Goal: Task Accomplishment & Management: Manage account settings

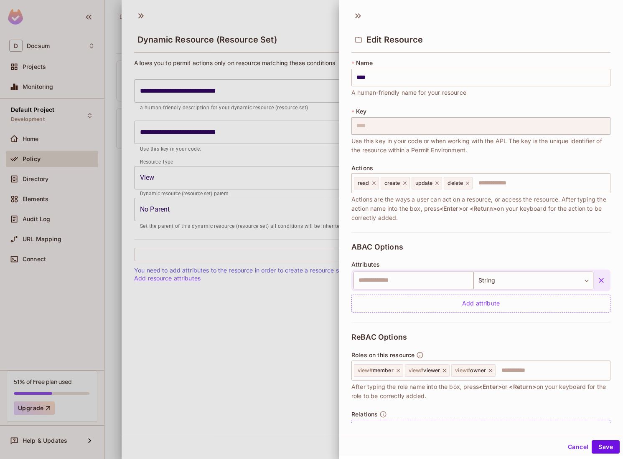
click at [80, 222] on div at bounding box center [311, 229] width 623 height 459
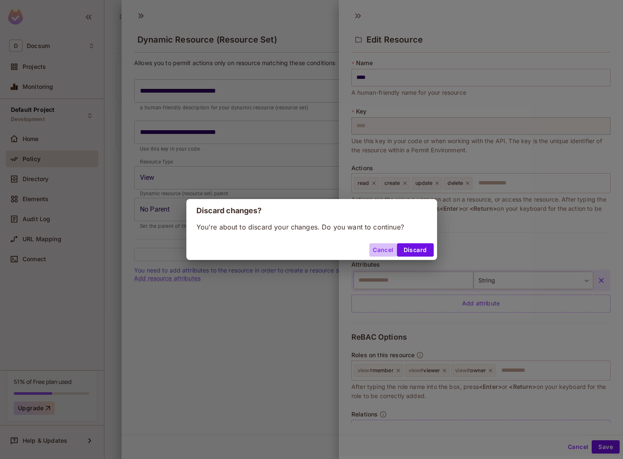
click at [370, 247] on button "Cancel" at bounding box center [382, 249] width 27 height 13
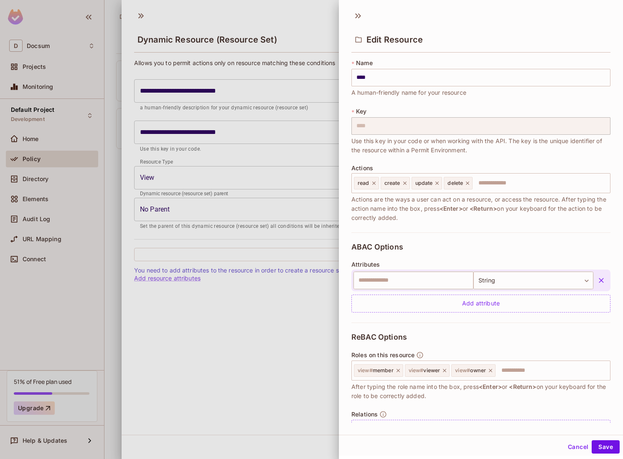
click at [119, 48] on div at bounding box center [311, 229] width 623 height 459
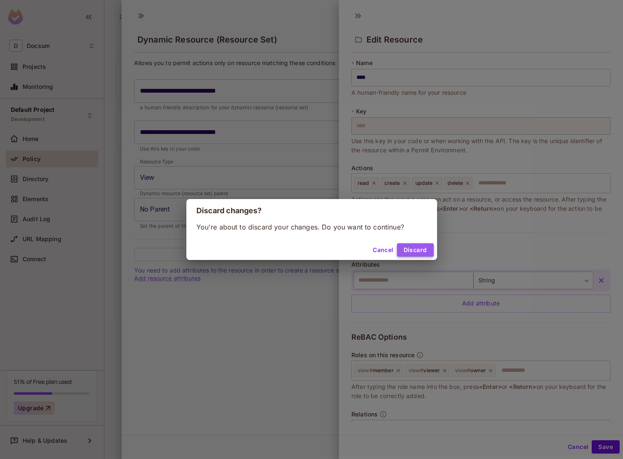
click at [415, 253] on button "Discard" at bounding box center [415, 249] width 37 height 13
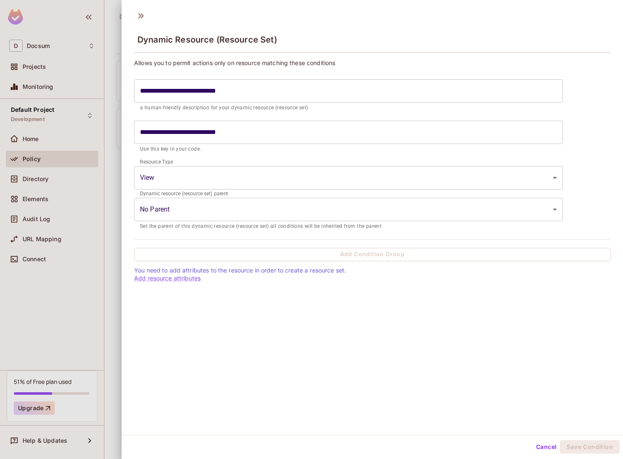
click at [108, 330] on div at bounding box center [311, 229] width 623 height 459
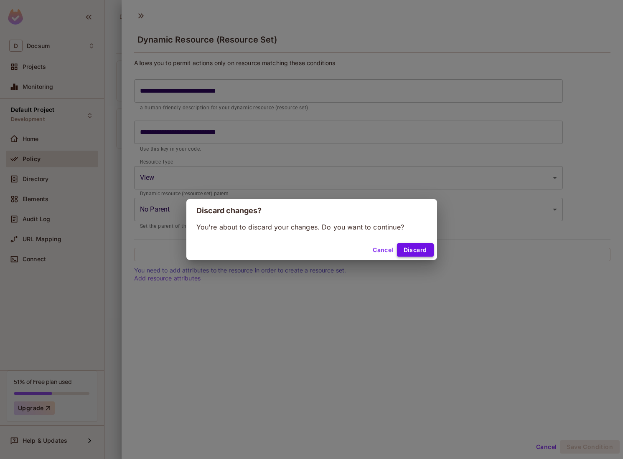
click at [411, 252] on button "Discard" at bounding box center [415, 249] width 37 height 13
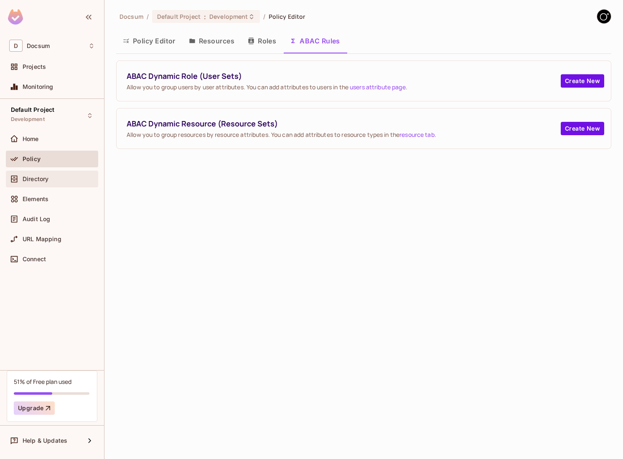
click at [48, 181] on span "Directory" at bounding box center [36, 179] width 26 height 7
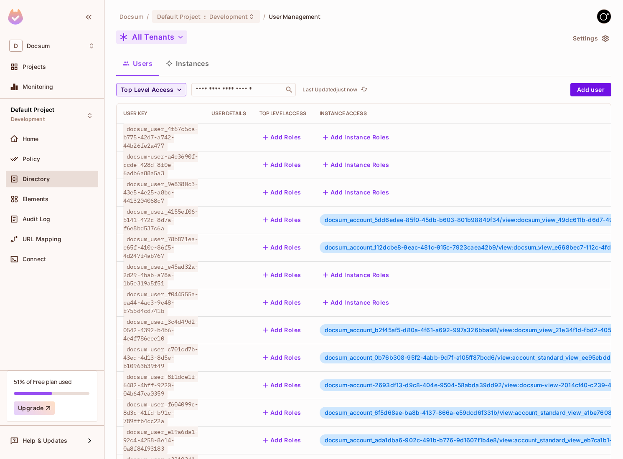
click at [162, 34] on button "All Tenants" at bounding box center [151, 36] width 71 height 13
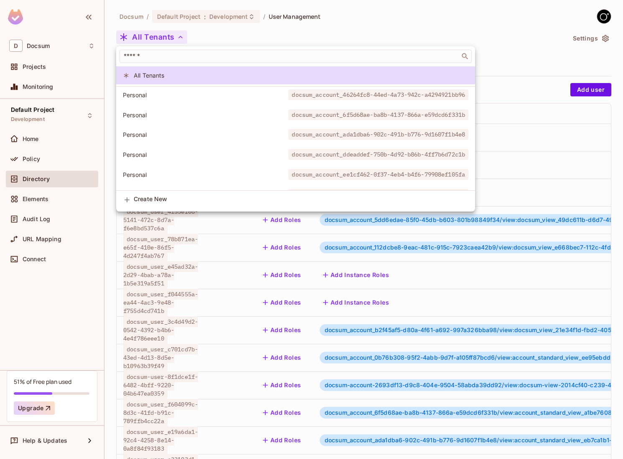
scroll to position [259, 0]
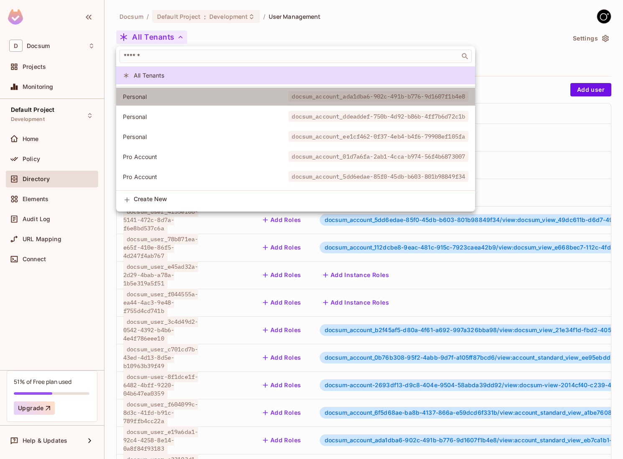
click at [169, 100] on span "Personal" at bounding box center [205, 97] width 165 height 8
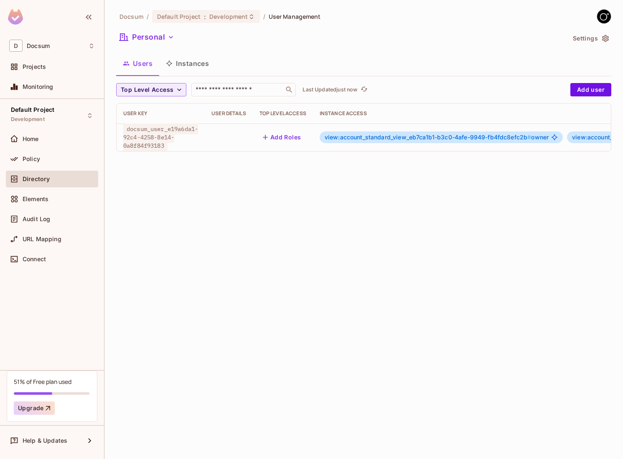
drag, startPoint x: 573, startPoint y: 88, endPoint x: 470, endPoint y: 151, distance: 121.2
click at [470, 151] on div "Top Level Access ​ Last Updated just now Add user User Key User Details Top Lev…" at bounding box center [363, 117] width 495 height 68
click at [187, 66] on button "Instances" at bounding box center [187, 63] width 56 height 21
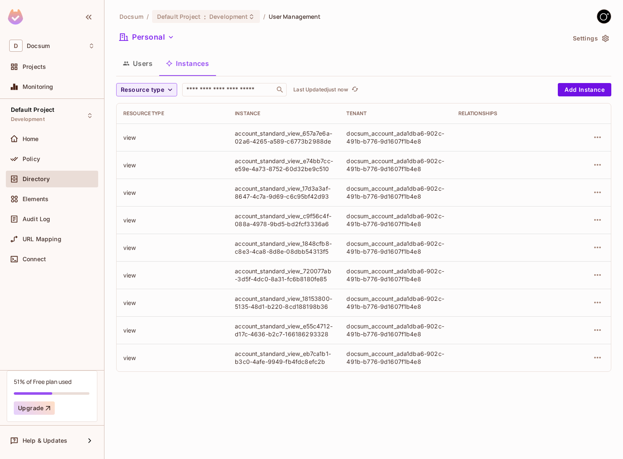
click at [141, 66] on button "Users" at bounding box center [137, 63] width 43 height 21
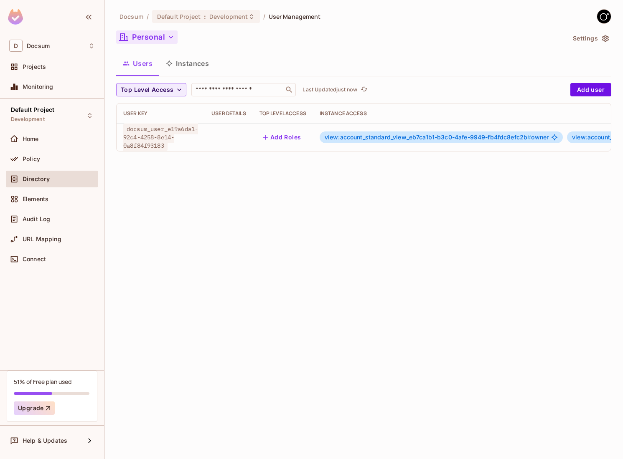
click at [158, 40] on button "Personal" at bounding box center [146, 36] width 61 height 13
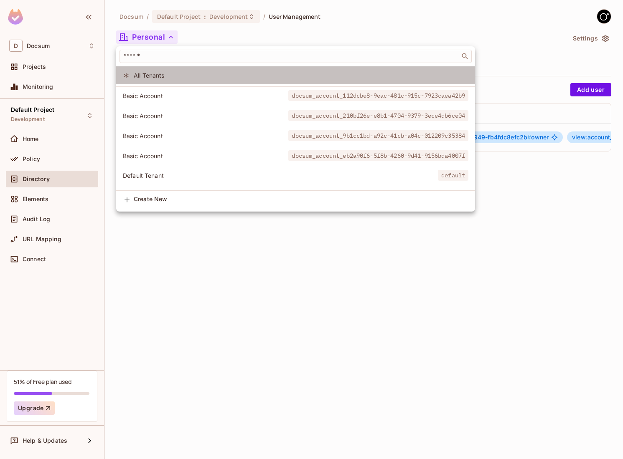
click at [175, 75] on span "All Tenants" at bounding box center [301, 75] width 334 height 8
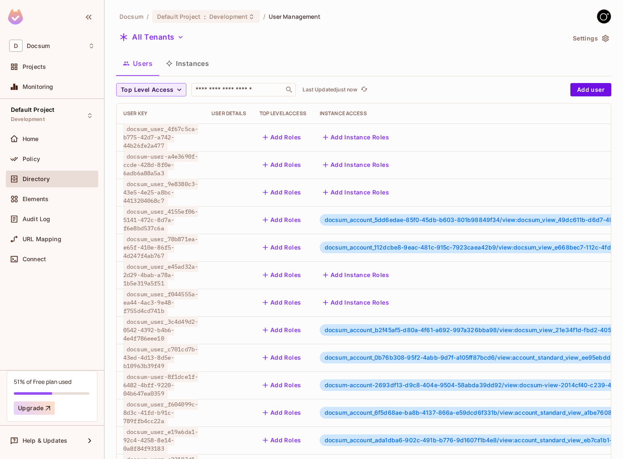
click at [251, 223] on td at bounding box center [229, 220] width 48 height 28
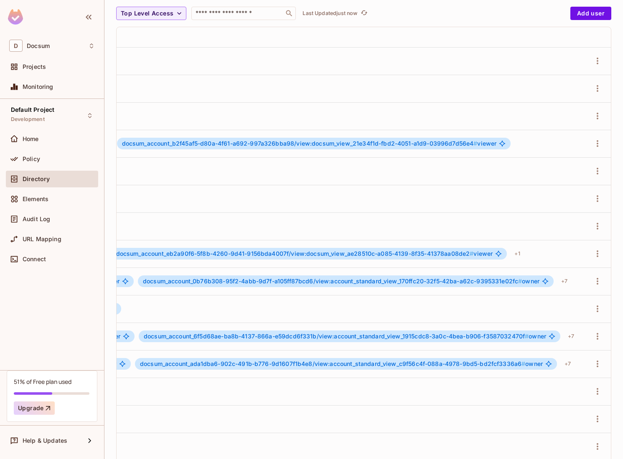
scroll to position [104, 0]
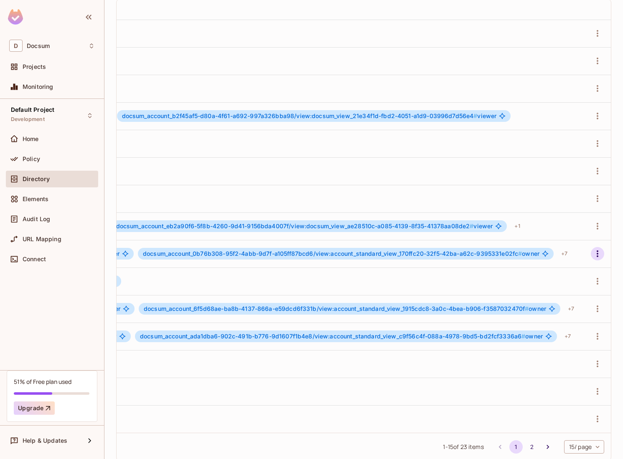
click at [593, 256] on icon "button" at bounding box center [597, 254] width 10 height 10
click at [549, 272] on div "Edit" at bounding box center [548, 273] width 11 height 8
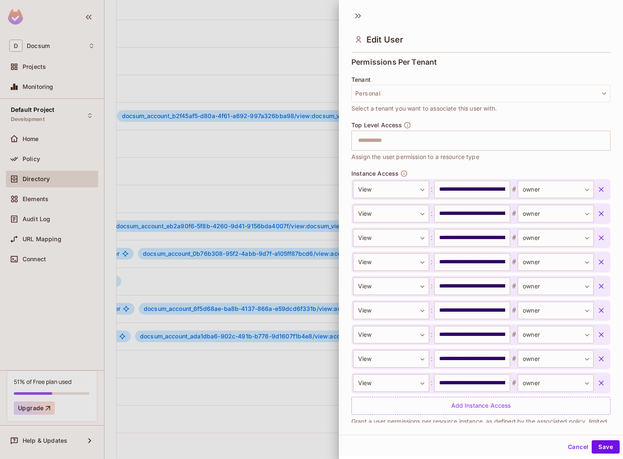
scroll to position [203, 0]
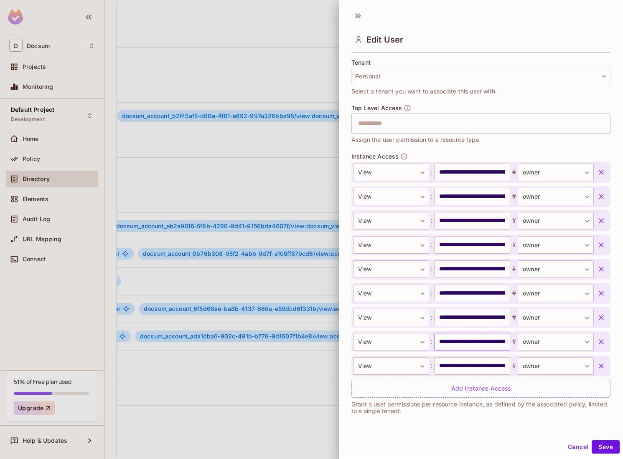
click at [462, 345] on input "**********" at bounding box center [472, 342] width 76 height 18
click at [456, 224] on input "**********" at bounding box center [472, 221] width 76 height 18
click at [411, 201] on body "D Docsum Projects Monitoring Default Project Development Home Policy Directory …" at bounding box center [311, 229] width 623 height 459
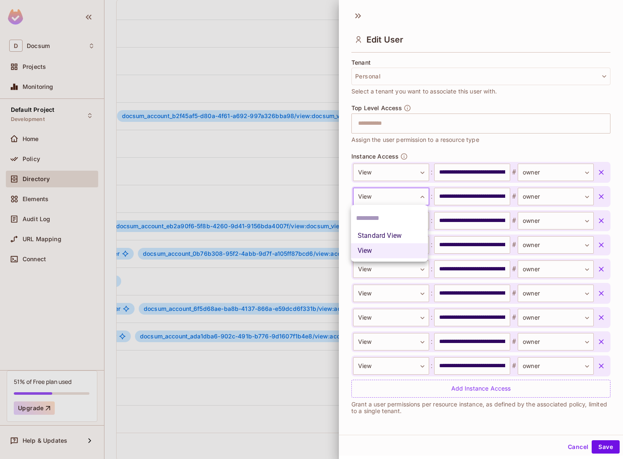
click at [411, 201] on div at bounding box center [311, 229] width 623 height 459
click at [462, 197] on input "**********" at bounding box center [472, 197] width 76 height 18
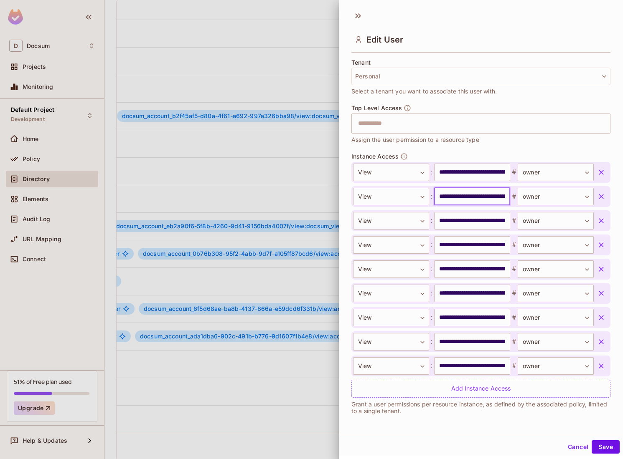
click at [462, 197] on input "**********" at bounding box center [472, 197] width 76 height 18
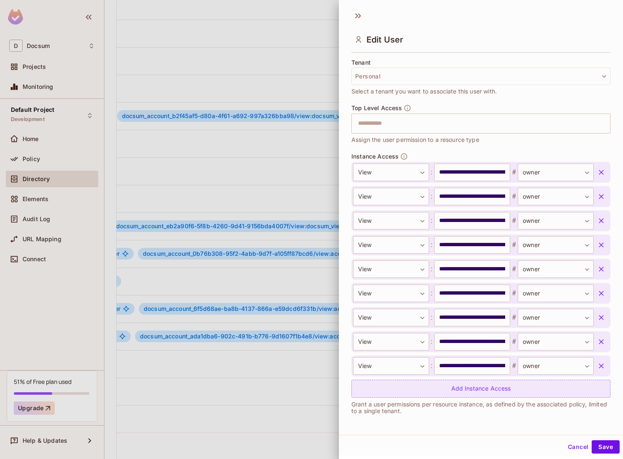
click at [480, 390] on div "Add Instance Access" at bounding box center [480, 389] width 259 height 18
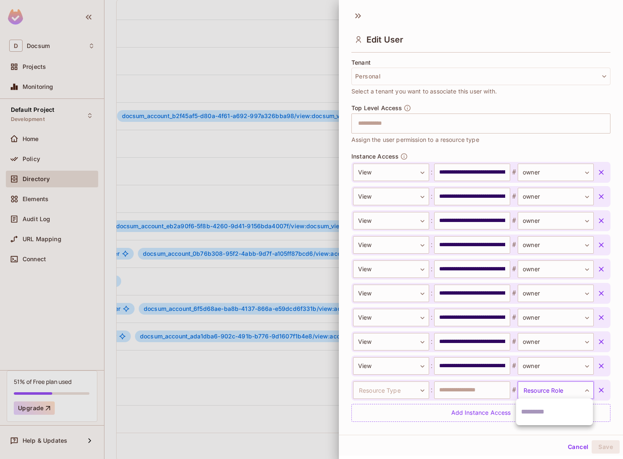
click at [552, 398] on body "D Docsum Projects Monitoring Default Project Development Home Policy Directory …" at bounding box center [311, 229] width 623 height 459
click at [471, 398] on div at bounding box center [311, 229] width 623 height 459
click at [467, 392] on input "text" at bounding box center [472, 391] width 76 height 18
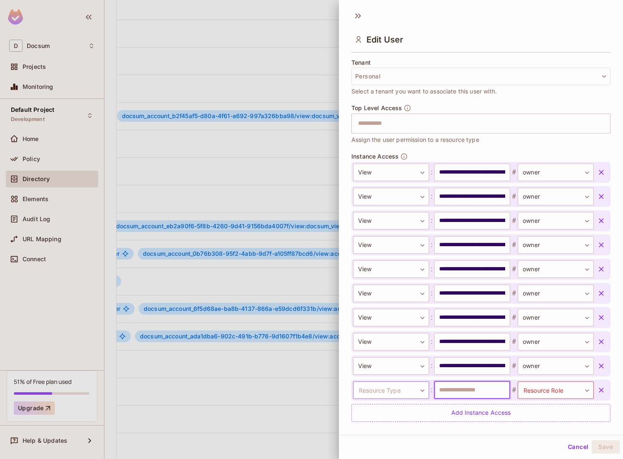
click at [410, 390] on body "D Docsum Projects Monitoring Default Project Development Home Policy Directory …" at bounding box center [311, 229] width 623 height 459
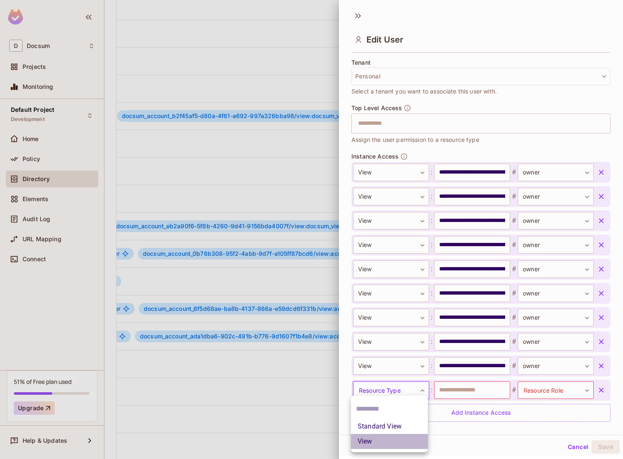
click at [388, 443] on li "View" at bounding box center [389, 441] width 77 height 15
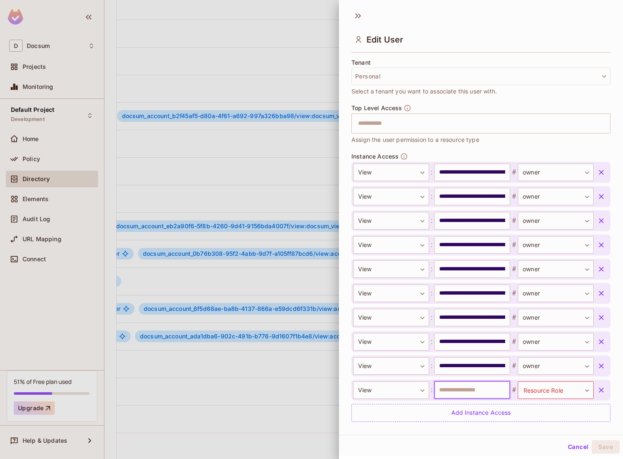
click at [493, 395] on input "text" at bounding box center [472, 391] width 76 height 18
click at [576, 389] on body "D Docsum Projects Monitoring Default Project Development Home Policy Directory …" at bounding box center [311, 229] width 623 height 459
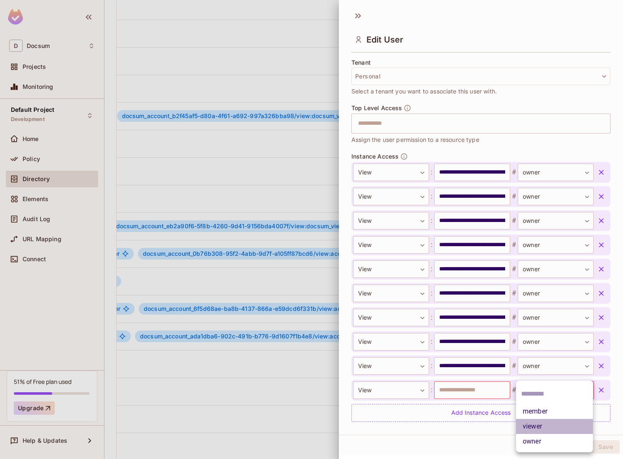
click at [558, 430] on li "viewer" at bounding box center [554, 426] width 77 height 15
type input "******"
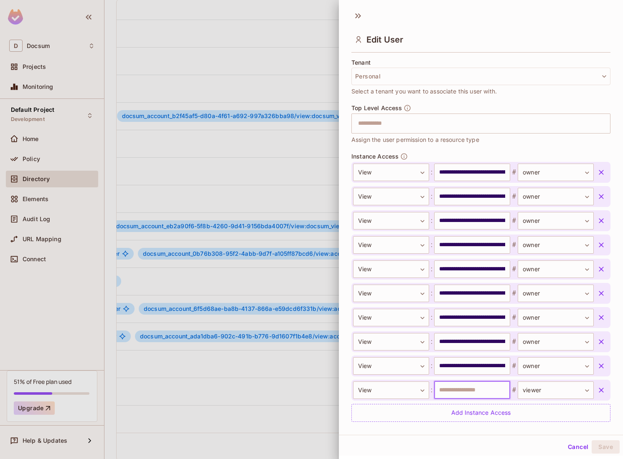
click at [504, 391] on input "text" at bounding box center [472, 391] width 76 height 18
click at [596, 387] on button "button" at bounding box center [600, 390] width 15 height 15
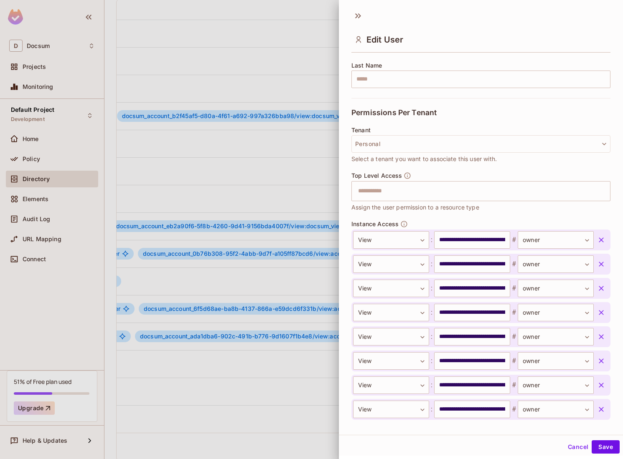
scroll to position [134, 0]
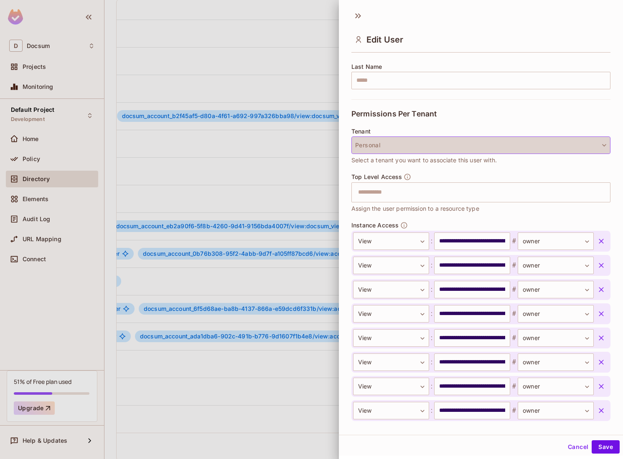
click at [483, 142] on button "Personal" at bounding box center [480, 146] width 259 height 18
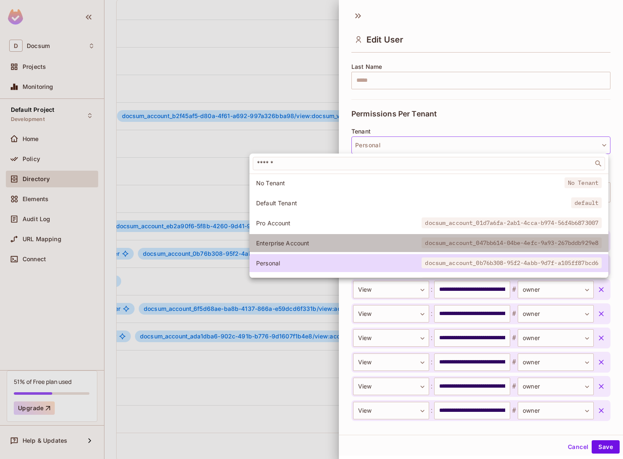
click at [367, 238] on li "Enterprise Account docsum_account_047bb614-04be-4efc-9a93-267bddb929e8" at bounding box center [428, 243] width 359 height 18
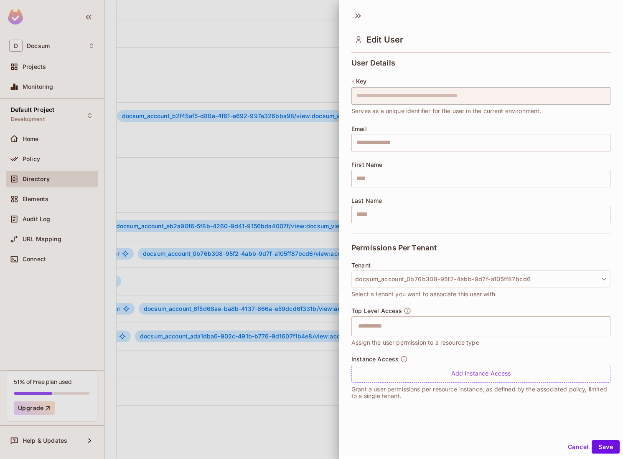
scroll to position [0, 0]
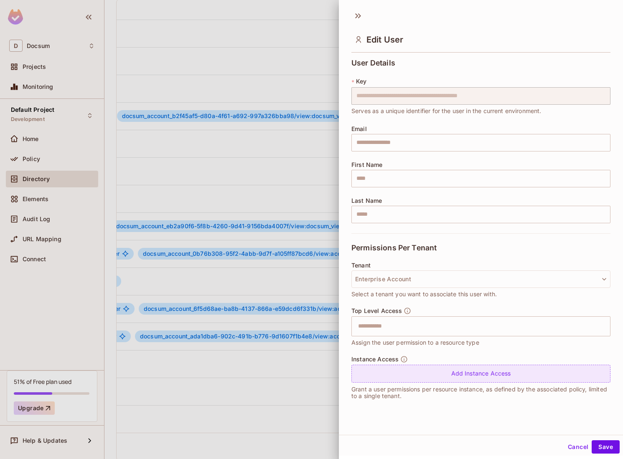
click at [481, 376] on div "Add Instance Access" at bounding box center [480, 374] width 259 height 18
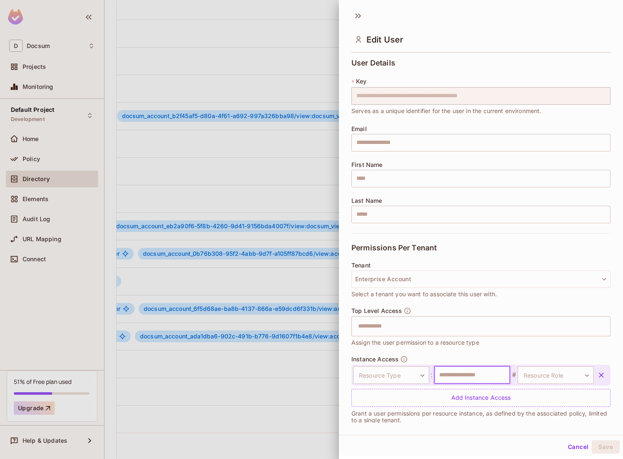
click at [479, 375] on input "text" at bounding box center [472, 376] width 76 height 18
click at [600, 371] on icon "button" at bounding box center [601, 375] width 8 height 8
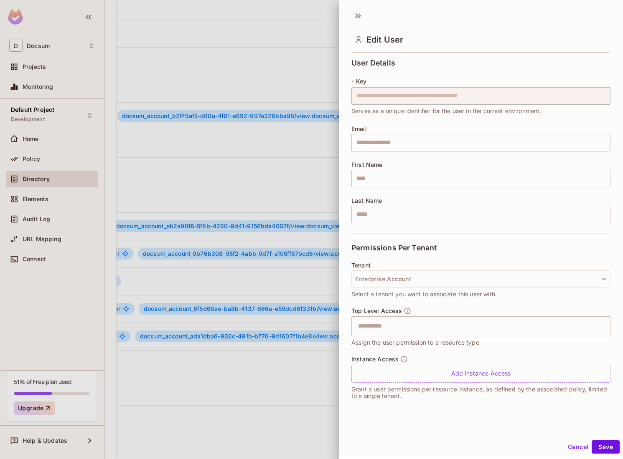
click at [361, 25] on div "Edit User" at bounding box center [481, 32] width 284 height 46
click at [360, 20] on icon at bounding box center [357, 15] width 13 height 13
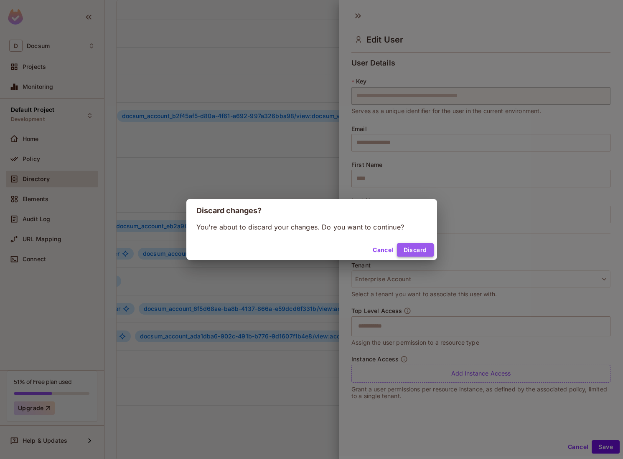
click at [408, 248] on button "Discard" at bounding box center [415, 249] width 37 height 13
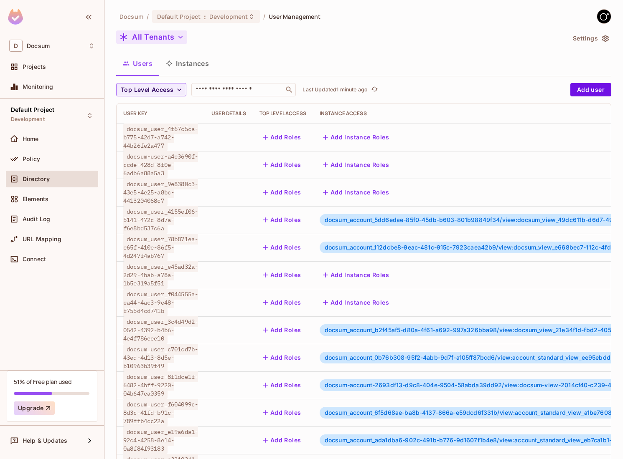
click at [166, 40] on button "All Tenants" at bounding box center [151, 36] width 71 height 13
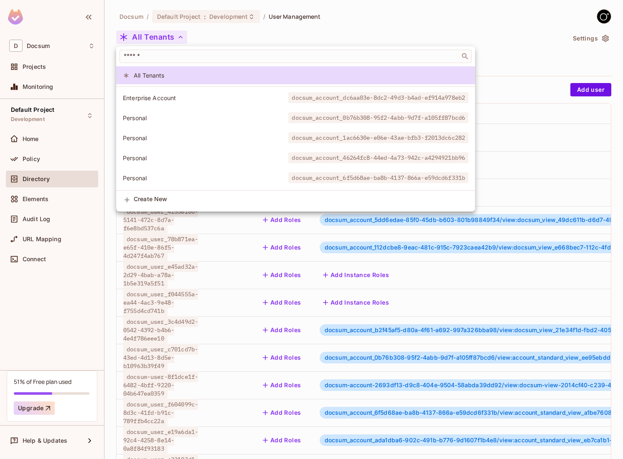
scroll to position [183, 0]
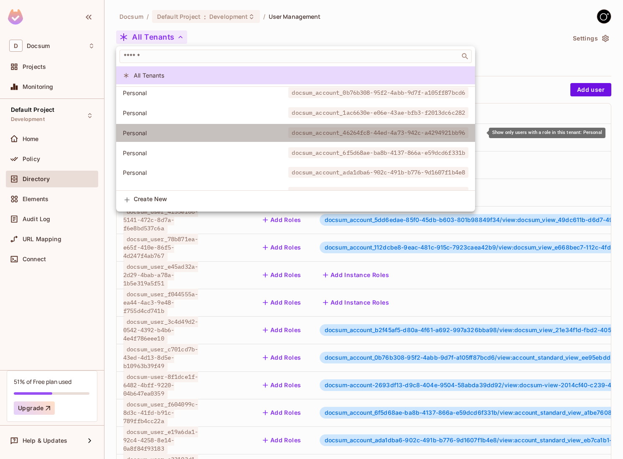
click at [164, 128] on li "Personal docsum_account_46264fc8-44ed-4a73-942c-a4294921bb96" at bounding box center [295, 133] width 359 height 18
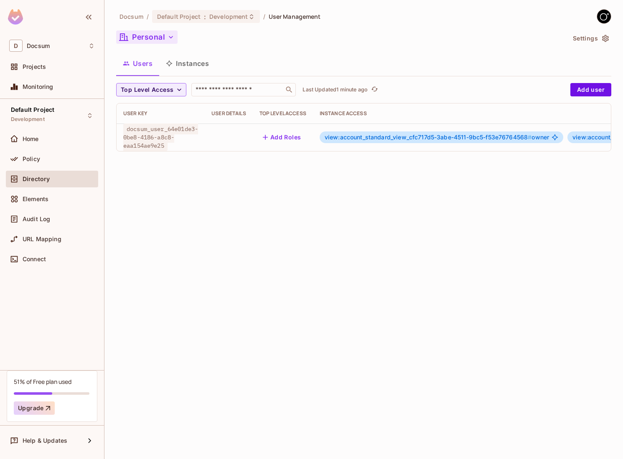
click at [162, 41] on button "Personal" at bounding box center [146, 36] width 61 height 13
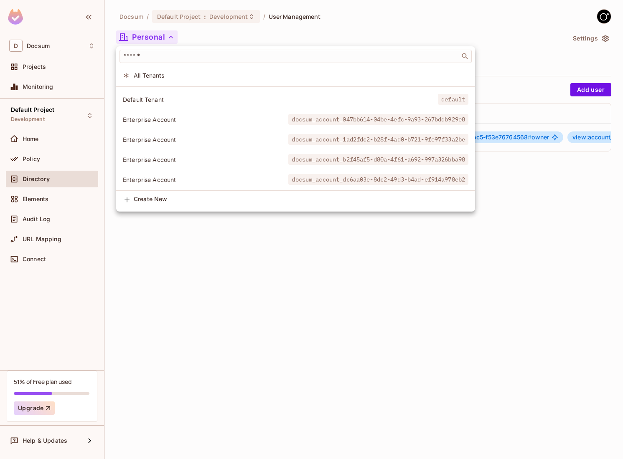
scroll to position [73, 0]
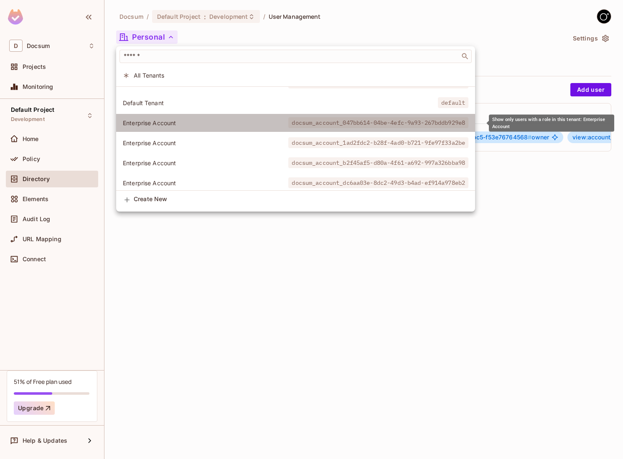
click at [221, 122] on span "Enterprise Account" at bounding box center [205, 123] width 165 height 8
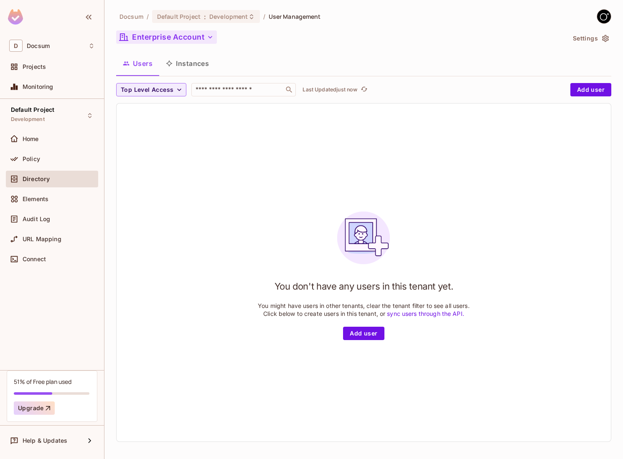
click at [180, 40] on button "Enterprise Account" at bounding box center [166, 36] width 101 height 13
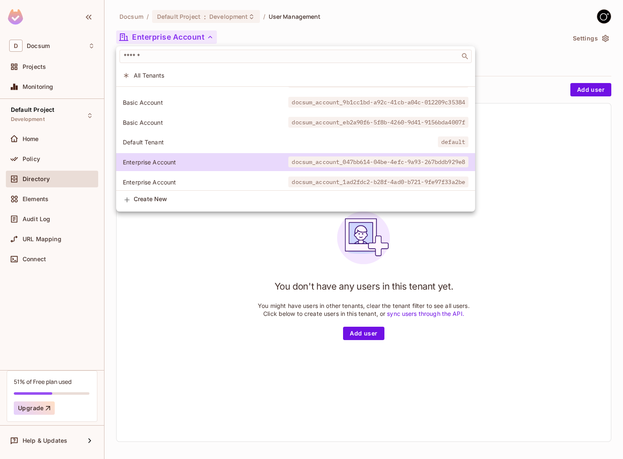
scroll to position [62, 0]
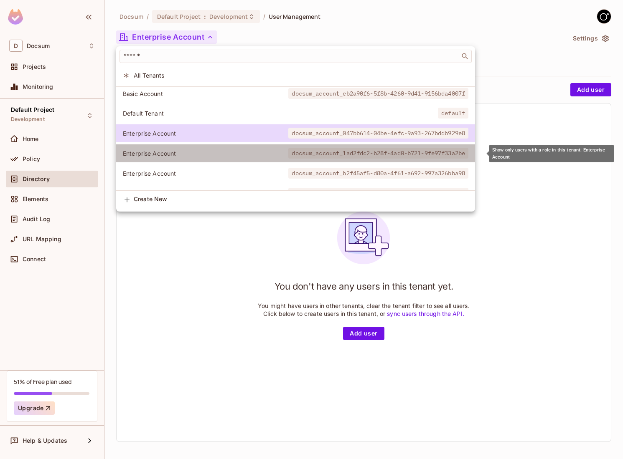
click at [179, 147] on li "Enterprise Account docsum_account_1ad2fdc2-b28f-4ad0-b721-9fe97f33a2be" at bounding box center [295, 153] width 359 height 18
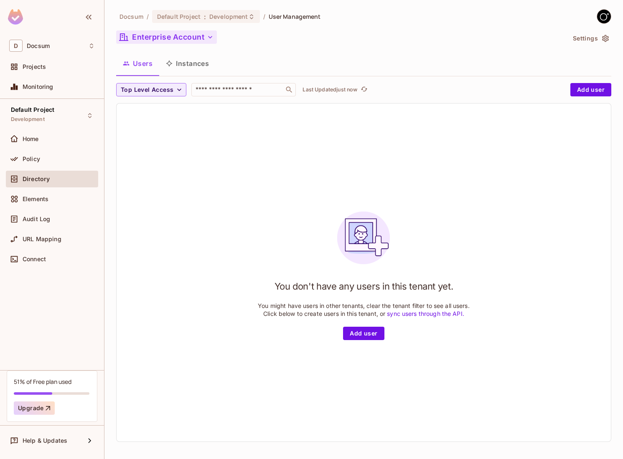
click at [171, 40] on button "Enterprise Account" at bounding box center [166, 36] width 101 height 13
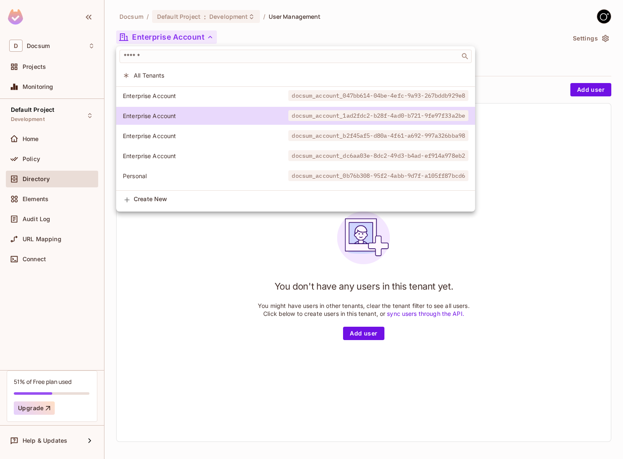
scroll to position [99, 0]
click at [178, 137] on span "Enterprise Account" at bounding box center [205, 137] width 165 height 8
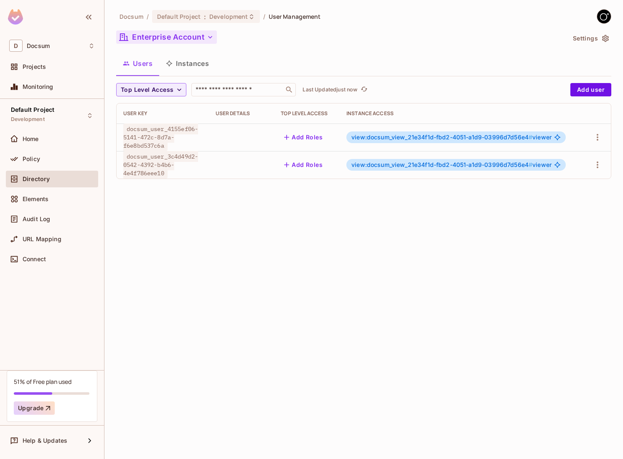
click at [170, 38] on button "Enterprise Account" at bounding box center [166, 36] width 101 height 13
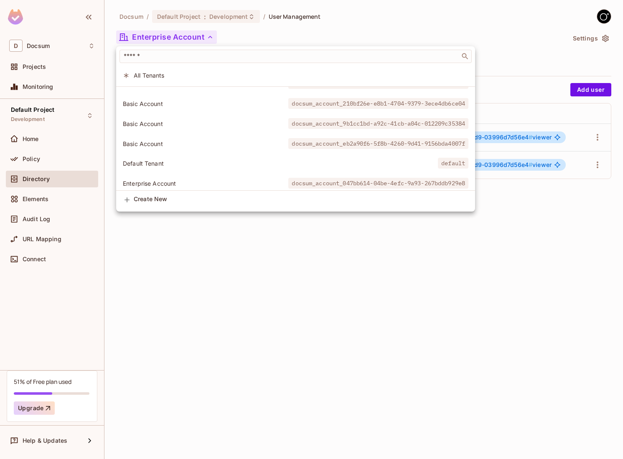
scroll to position [0, 0]
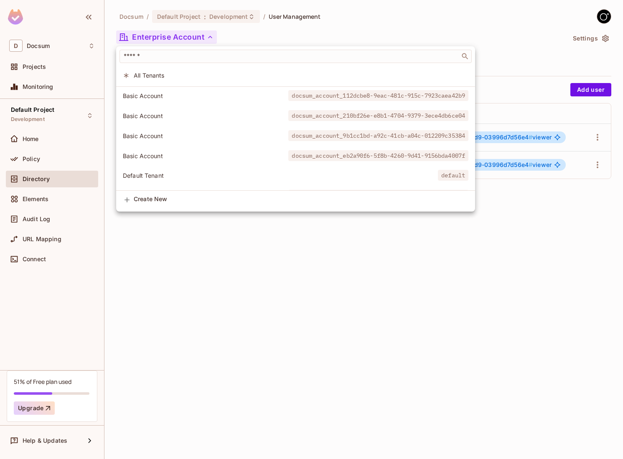
click at [200, 320] on div at bounding box center [311, 229] width 623 height 459
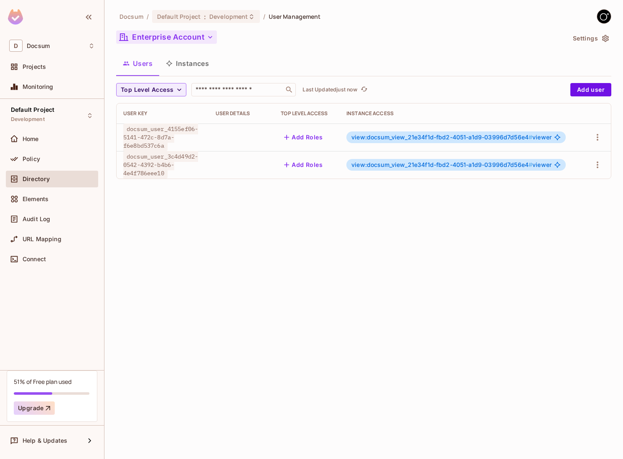
click at [197, 39] on button "Enterprise Account" at bounding box center [166, 36] width 101 height 13
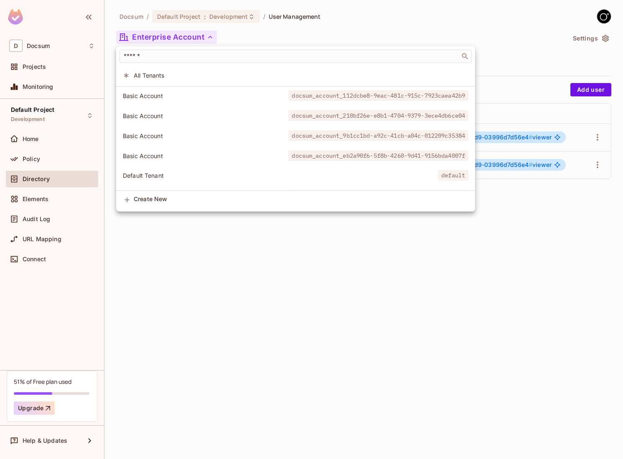
click at [206, 80] on li "All Tenants" at bounding box center [295, 75] width 359 height 18
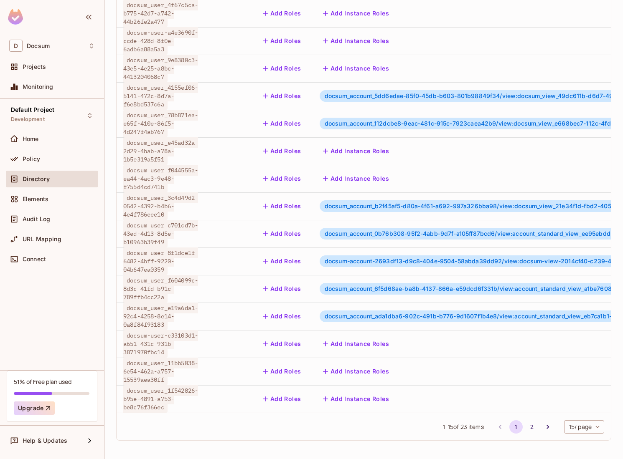
click at [173, 234] on span "docsum_user_c701cd7b-43ed-4d13-8d5e-b10963b39f49" at bounding box center [160, 234] width 75 height 28
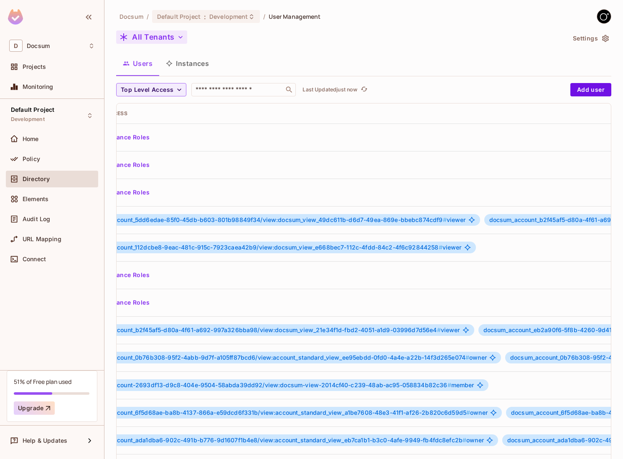
click at [158, 37] on button "All Tenants" at bounding box center [151, 36] width 71 height 13
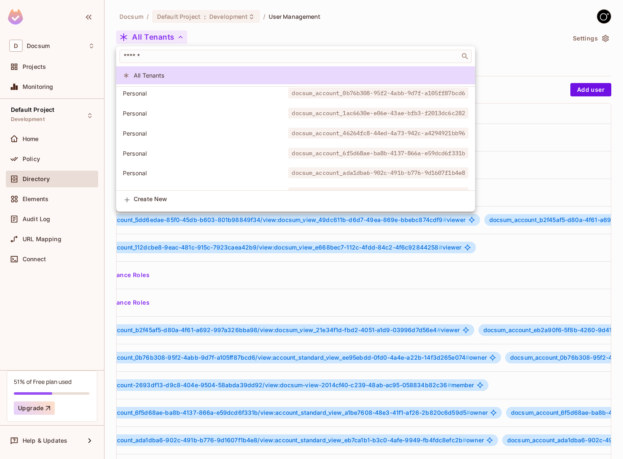
scroll to position [221, 0]
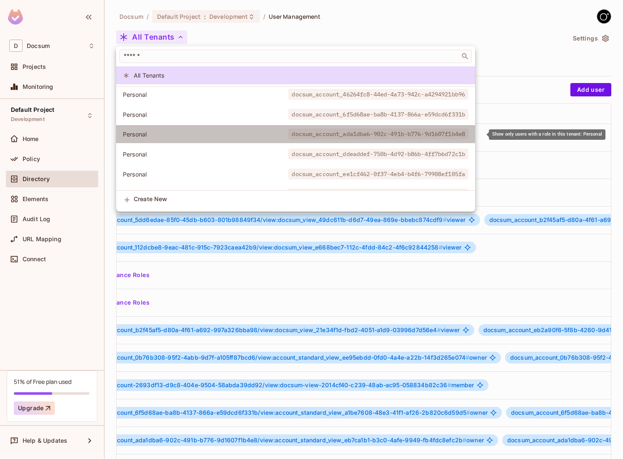
click at [165, 129] on li "Personal docsum_account_ada1dba6-902c-491b-b776-9d1607f1b4e8" at bounding box center [295, 134] width 359 height 18
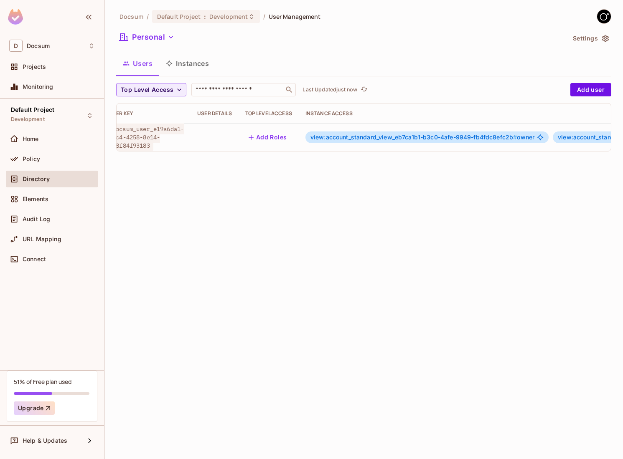
scroll to position [0, 0]
click at [157, 36] on button "Personal" at bounding box center [146, 36] width 61 height 13
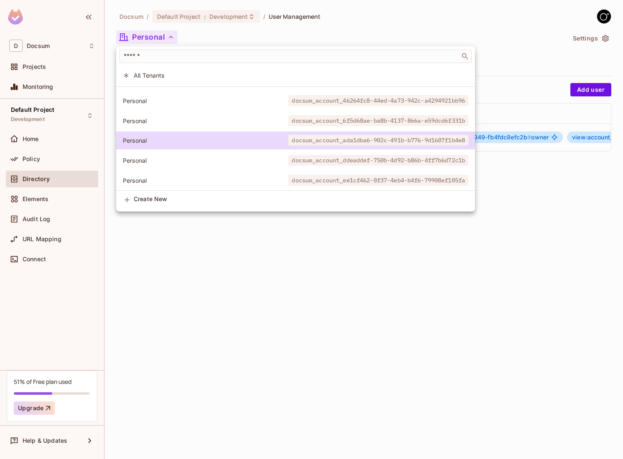
scroll to position [217, 0]
click at [577, 41] on div at bounding box center [311, 229] width 623 height 459
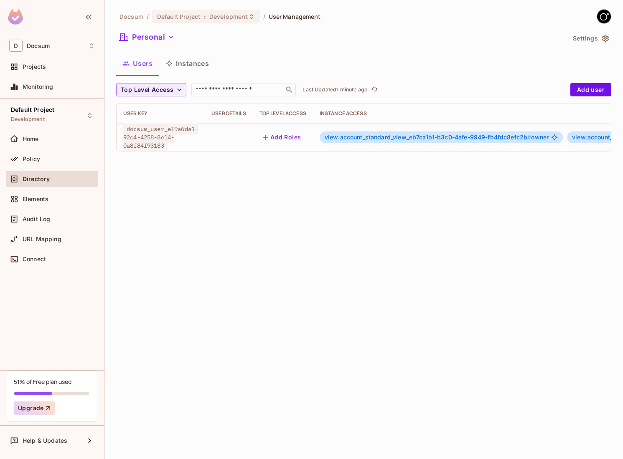
click at [18, 353] on div "Default Project Development Home Policy Directory Elements Audit Log URL Mappin…" at bounding box center [52, 234] width 104 height 271
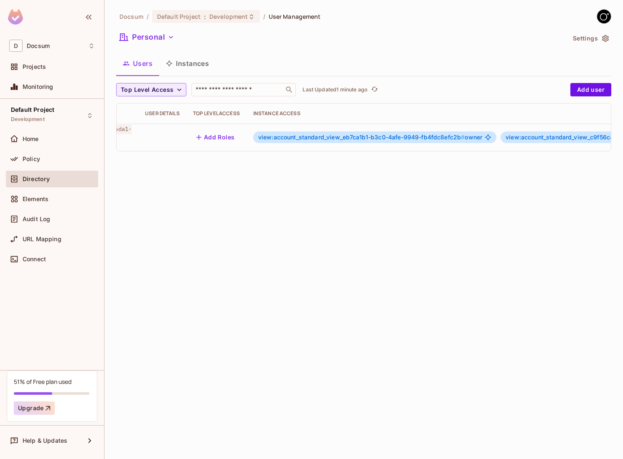
scroll to position [0, 259]
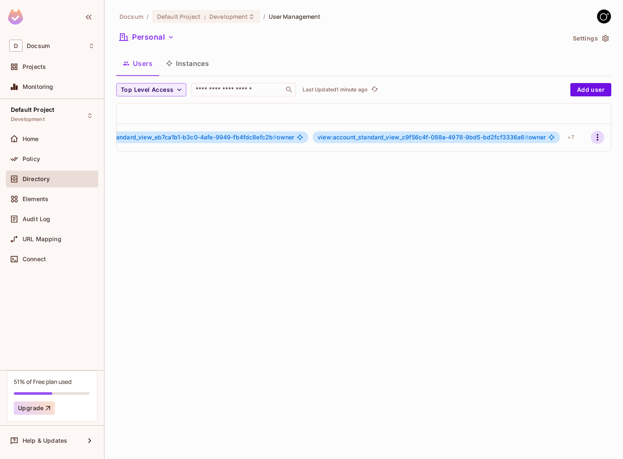
click at [599, 136] on icon "button" at bounding box center [597, 137] width 10 height 10
click at [566, 176] on div "Edit Attributes" at bounding box center [567, 175] width 41 height 8
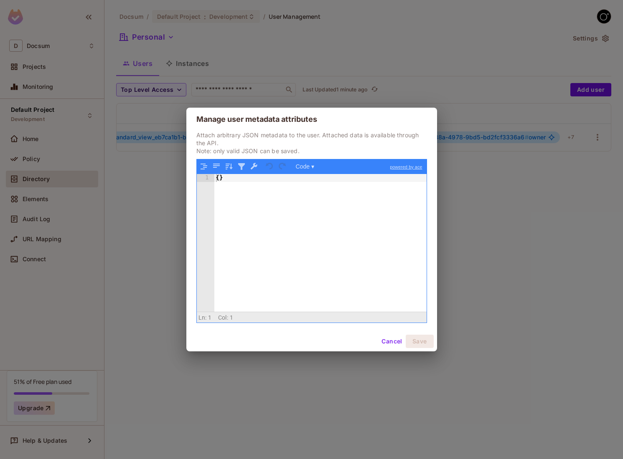
click at [390, 336] on button "Cancel" at bounding box center [391, 341] width 27 height 13
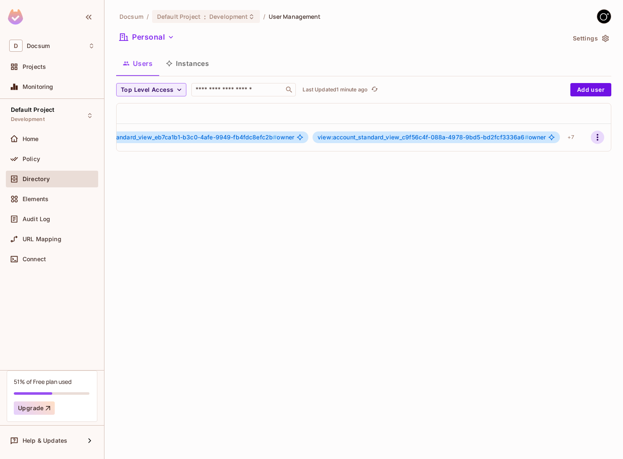
click at [596, 137] on icon "button" at bounding box center [597, 137] width 10 height 10
click at [542, 163] on div "Edit" at bounding box center [546, 156] width 30 height 13
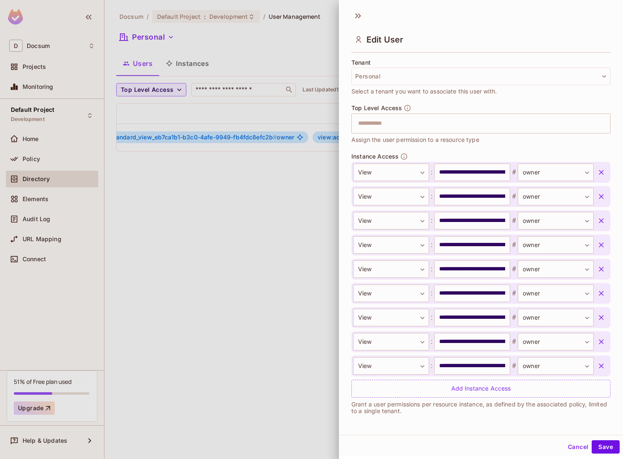
scroll to position [1, 0]
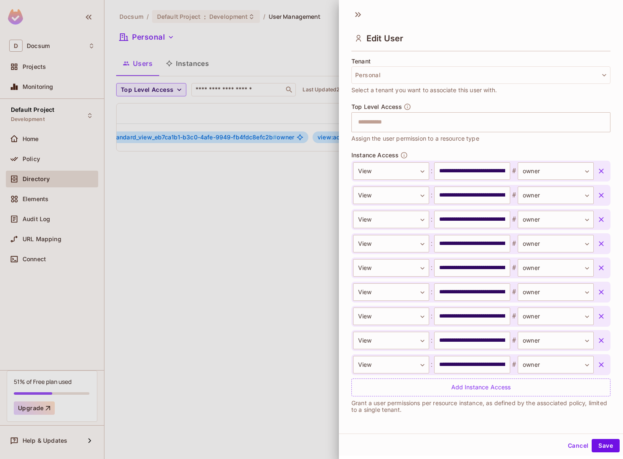
click at [508, 414] on div "**********" at bounding box center [480, 287] width 259 height 270
click at [296, 289] on div at bounding box center [311, 229] width 623 height 459
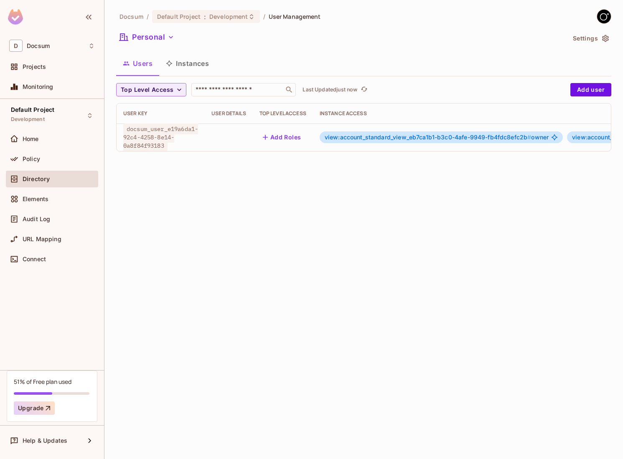
click at [159, 30] on div "Docsum / Default Project : Development / User Management Personal Settings User…" at bounding box center [363, 83] width 495 height 149
click at [159, 40] on button "Personal" at bounding box center [146, 36] width 61 height 13
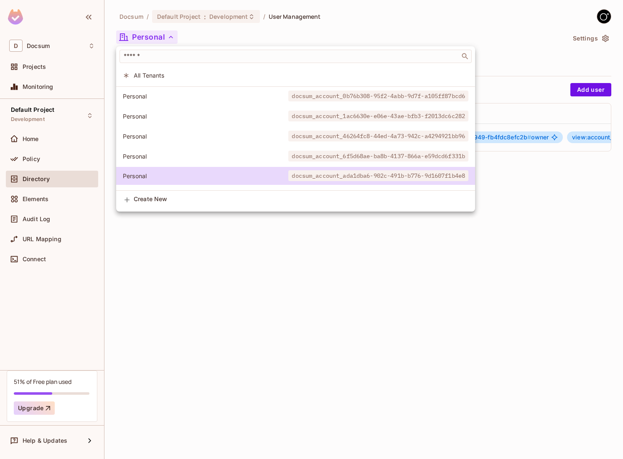
scroll to position [218, 0]
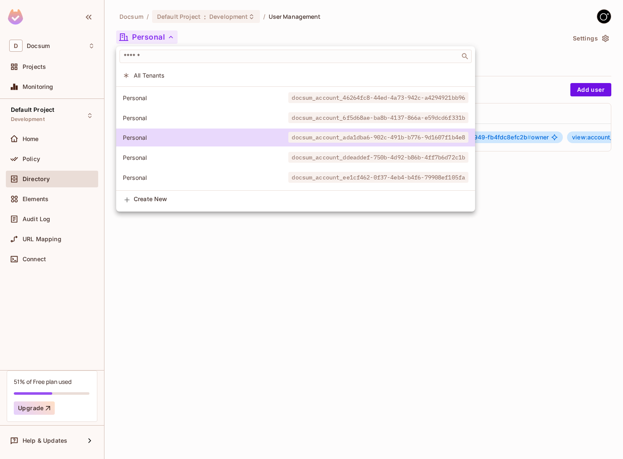
click at [542, 197] on div at bounding box center [311, 229] width 623 height 459
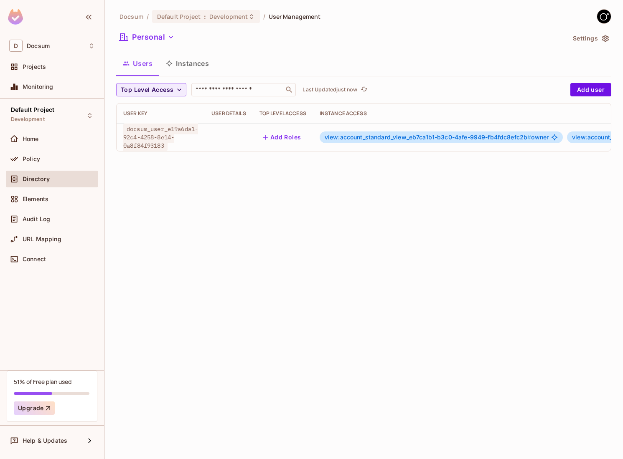
click at [609, 41] on button "Settings" at bounding box center [590, 38] width 42 height 13
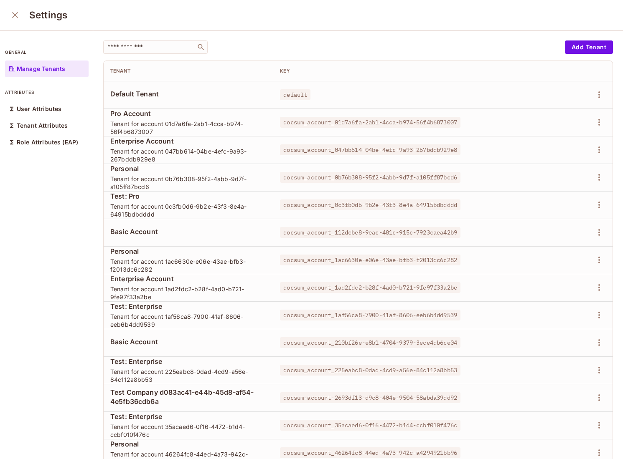
click at [207, 133] on span "Tenant for account 01d7a6fa-2ab1-4cca-b974-56f4b6873007" at bounding box center [188, 128] width 156 height 16
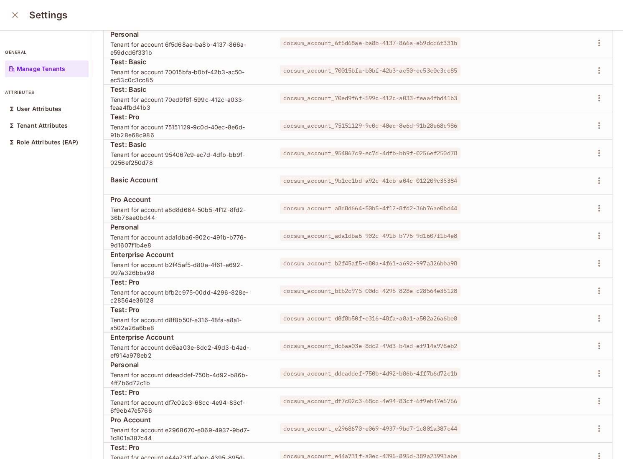
click at [294, 237] on span "docsum_account_ada1dba6-902c-491b-b776-9d1607f1b4e8" at bounding box center [370, 235] width 180 height 11
copy tr "docsum_account_ada1dba6-902c-491b-b776-9d1607f1b4e8"
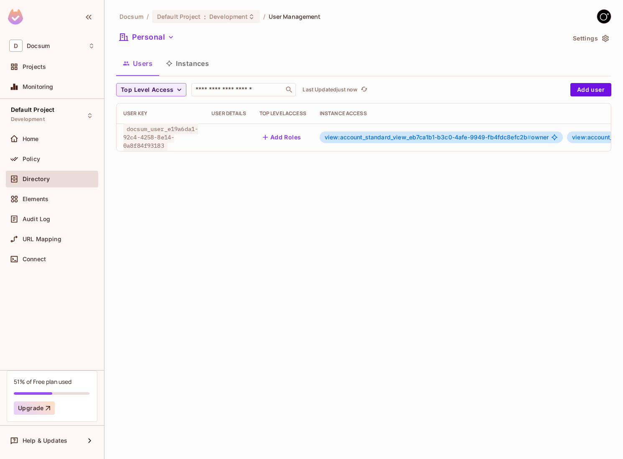
click at [164, 144] on span "docsum_user_e19a6da1-92c4-4258-8e14-0a8f84f93183" at bounding box center [160, 138] width 75 height 28
drag, startPoint x: 166, startPoint y: 145, endPoint x: 127, endPoint y: 129, distance: 42.1
click at [127, 129] on span "docsum_user_e19a6da1-92c4-4258-8e14-0a8f84f93183" at bounding box center [160, 138] width 75 height 28
copy span "docsum_user_e19a6da1-92c4-4258-8e14-0a8f84f93183"
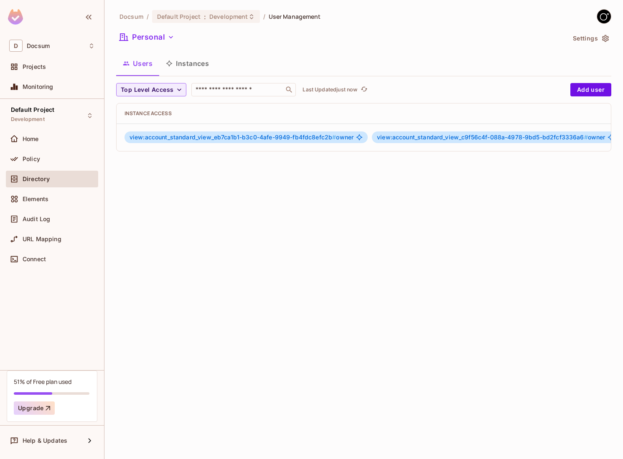
scroll to position [0, 259]
click at [602, 138] on button "button" at bounding box center [596, 137] width 13 height 13
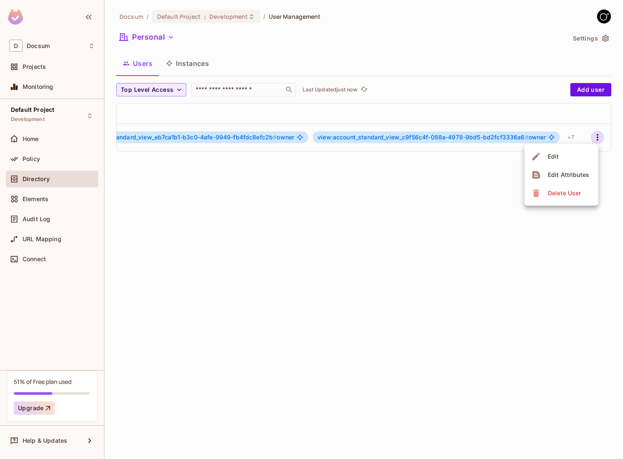
click at [565, 159] on li "Edit" at bounding box center [561, 156] width 74 height 18
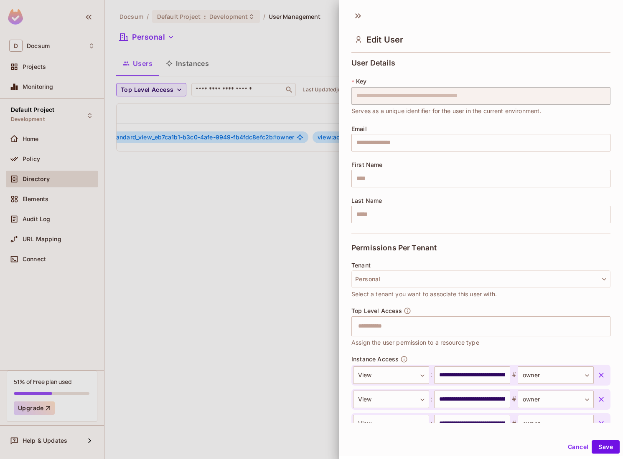
scroll to position [203, 0]
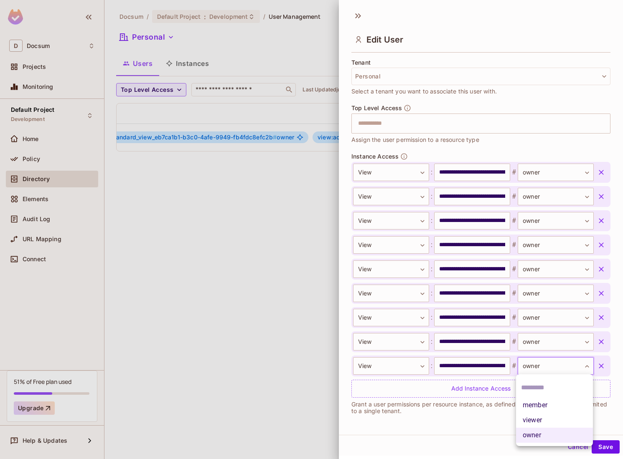
click at [583, 367] on body "**********" at bounding box center [311, 229] width 623 height 459
click at [547, 420] on li "viewer" at bounding box center [554, 420] width 77 height 15
type input "******"
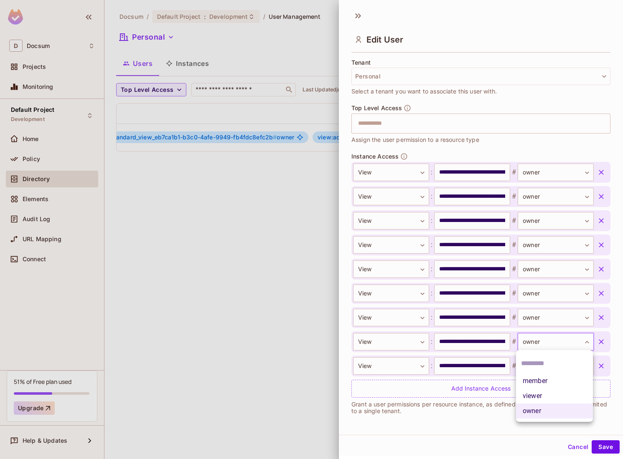
click at [559, 348] on body "**********" at bounding box center [311, 229] width 623 height 459
click at [535, 403] on li "viewer" at bounding box center [554, 396] width 77 height 15
type input "******"
click at [539, 322] on body "**********" at bounding box center [311, 229] width 623 height 459
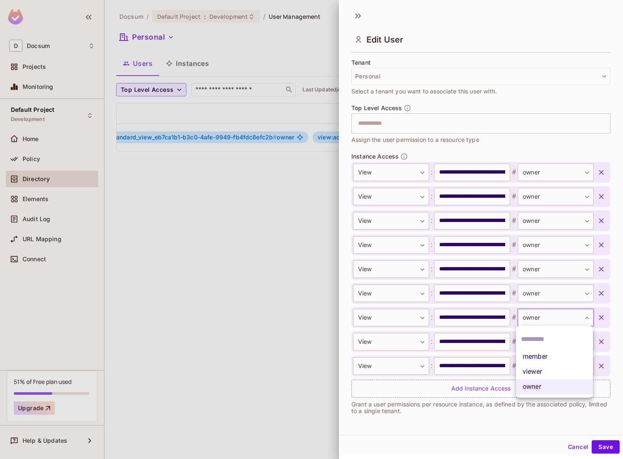
click at [532, 371] on li "viewer" at bounding box center [554, 371] width 77 height 15
type input "******"
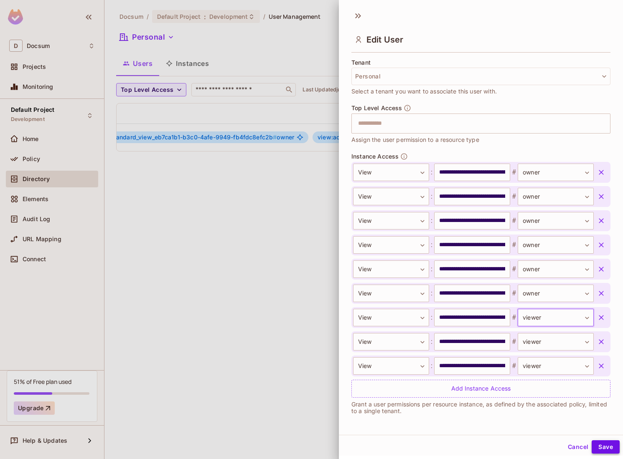
click at [610, 444] on button "Save" at bounding box center [605, 446] width 28 height 13
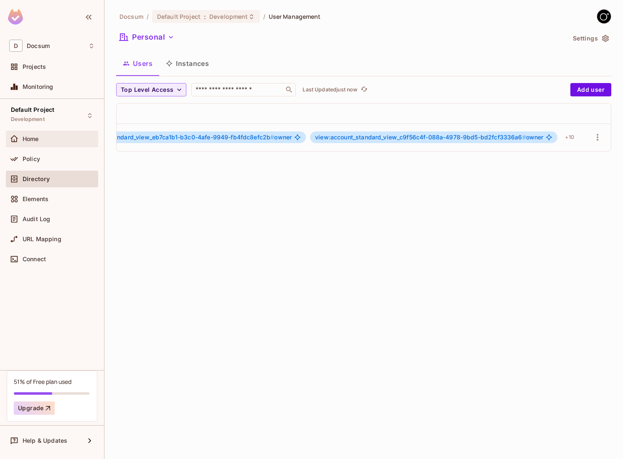
click at [32, 138] on span "Home" at bounding box center [31, 139] width 16 height 7
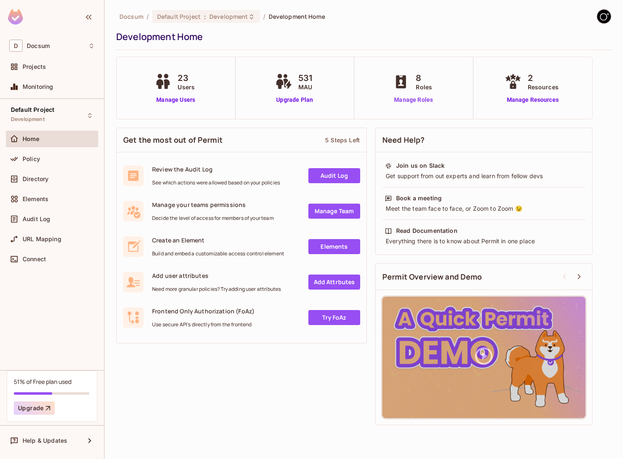
click at [413, 96] on link "Manage Roles" at bounding box center [413, 100] width 46 height 9
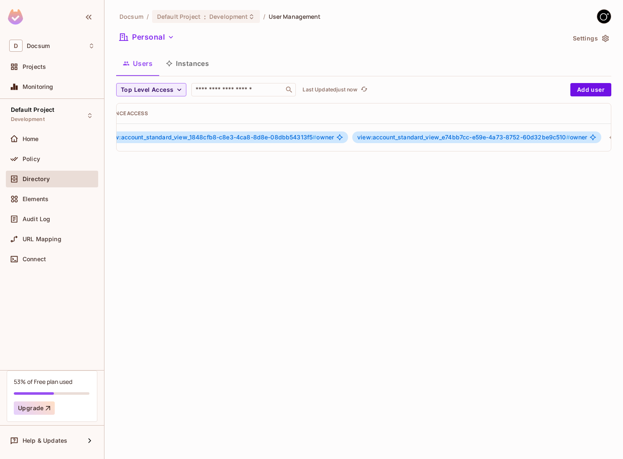
scroll to position [0, 266]
click at [592, 134] on icon "button" at bounding box center [597, 137] width 10 height 10
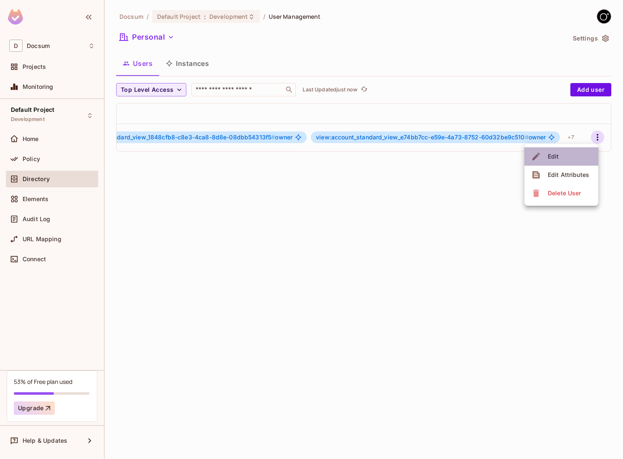
click at [562, 157] on li "Edit" at bounding box center [561, 156] width 74 height 18
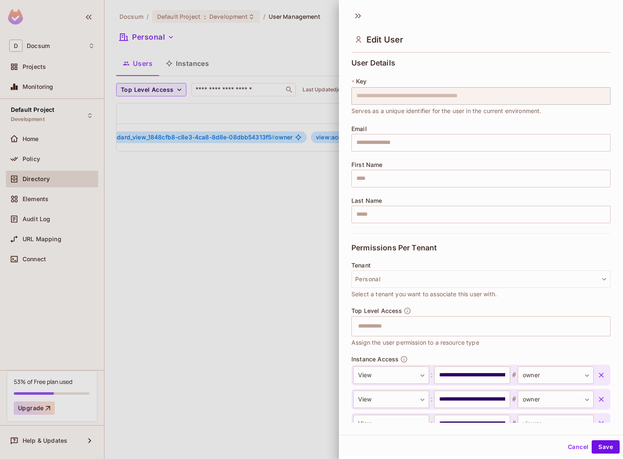
scroll to position [203, 0]
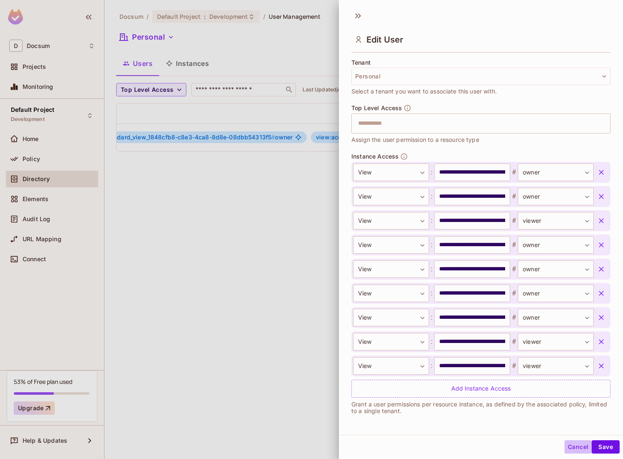
click at [580, 448] on button "Cancel" at bounding box center [577, 446] width 27 height 13
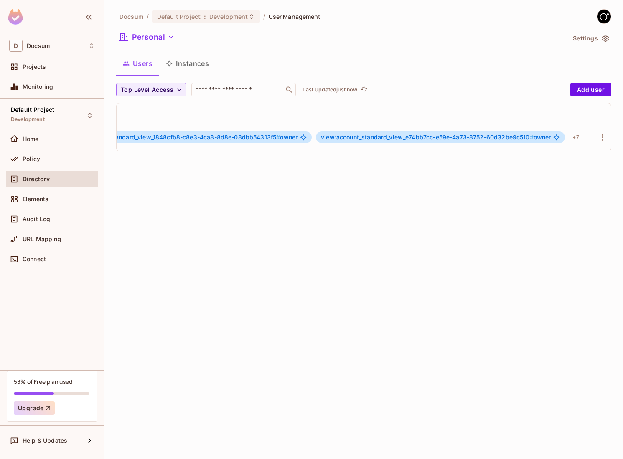
scroll to position [0, 266]
click at [571, 139] on div "+ 7" at bounding box center [570, 137] width 13 height 13
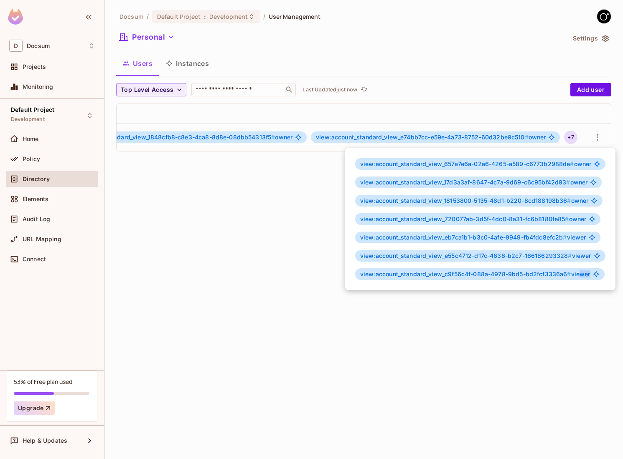
drag, startPoint x: 589, startPoint y: 273, endPoint x: 577, endPoint y: 274, distance: 11.3
click at [577, 274] on span "view:account_standard_view_c9f56c4f-088a-4978-9bd5-bd2fcf3336a6 # viewer" at bounding box center [475, 274] width 230 height 7
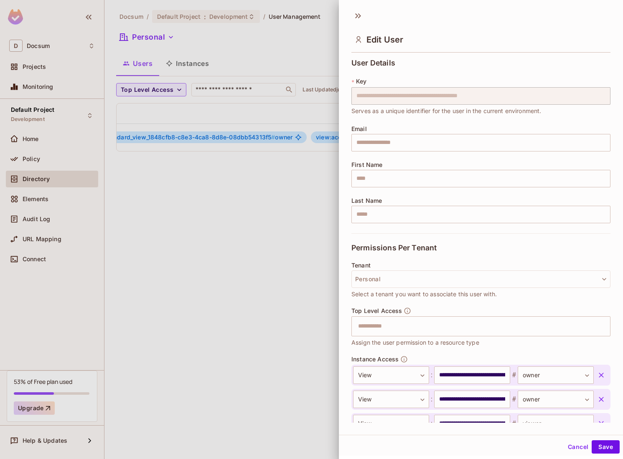
click at [326, 330] on div at bounding box center [311, 229] width 623 height 459
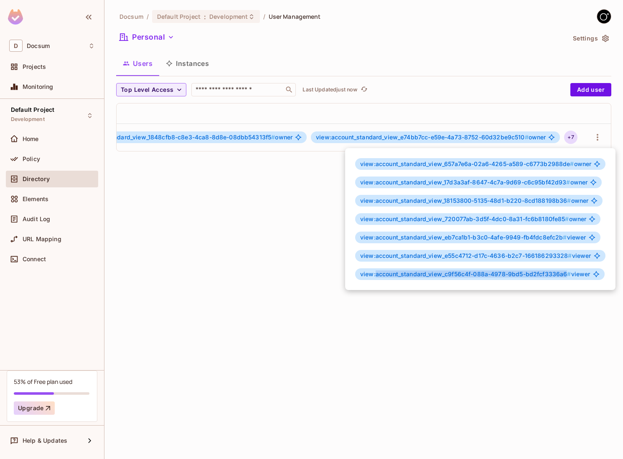
copy span "account_standard_view_c9f56c4f-088a-4978-9bd5-bd2fcf3336a6"
drag, startPoint x: 567, startPoint y: 275, endPoint x: 375, endPoint y: 275, distance: 192.1
click at [375, 275] on span "view:account_standard_view_c9f56c4f-088a-4978-9bd5-bd2fcf3336a6 #" at bounding box center [465, 274] width 211 height 7
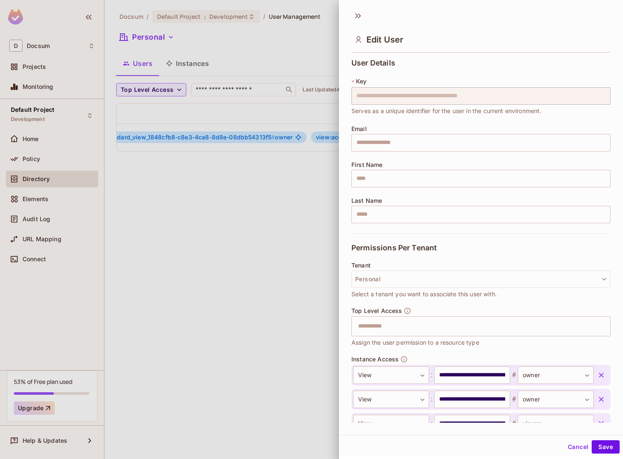
click at [166, 329] on div at bounding box center [311, 229] width 623 height 459
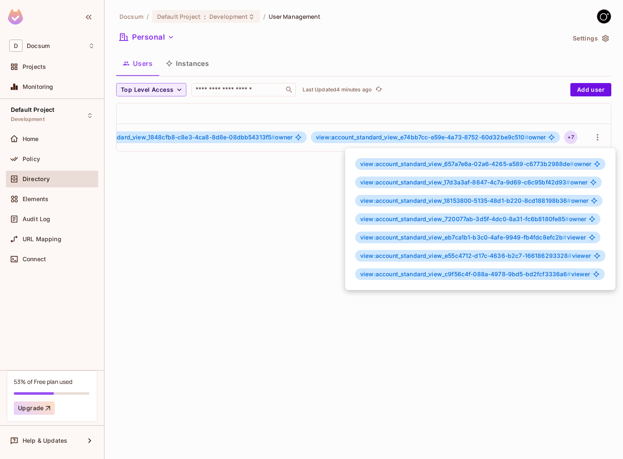
click at [260, 258] on div at bounding box center [311, 229] width 623 height 459
